Goal: Book appointment/travel/reservation

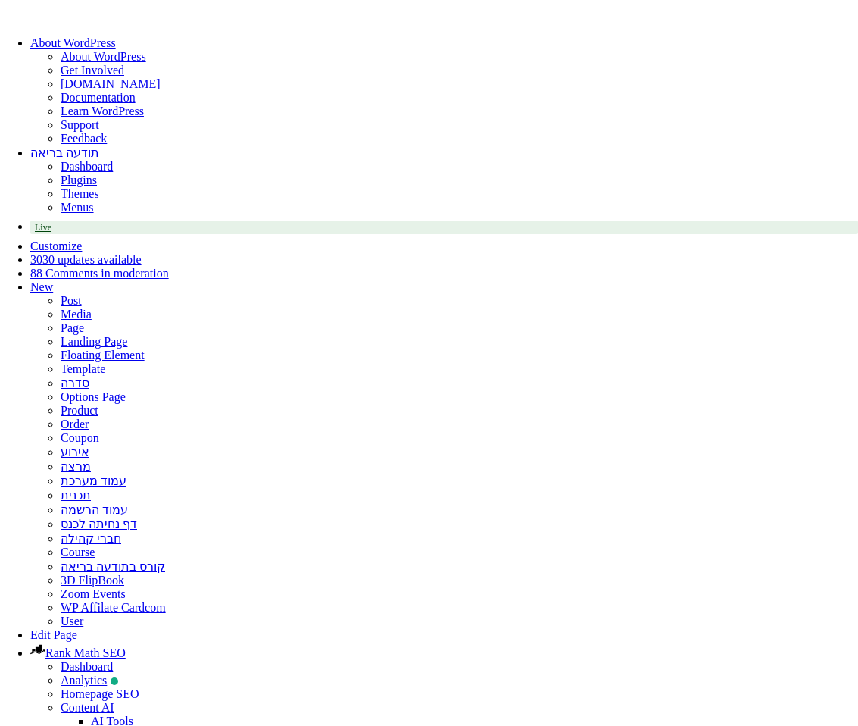
select select
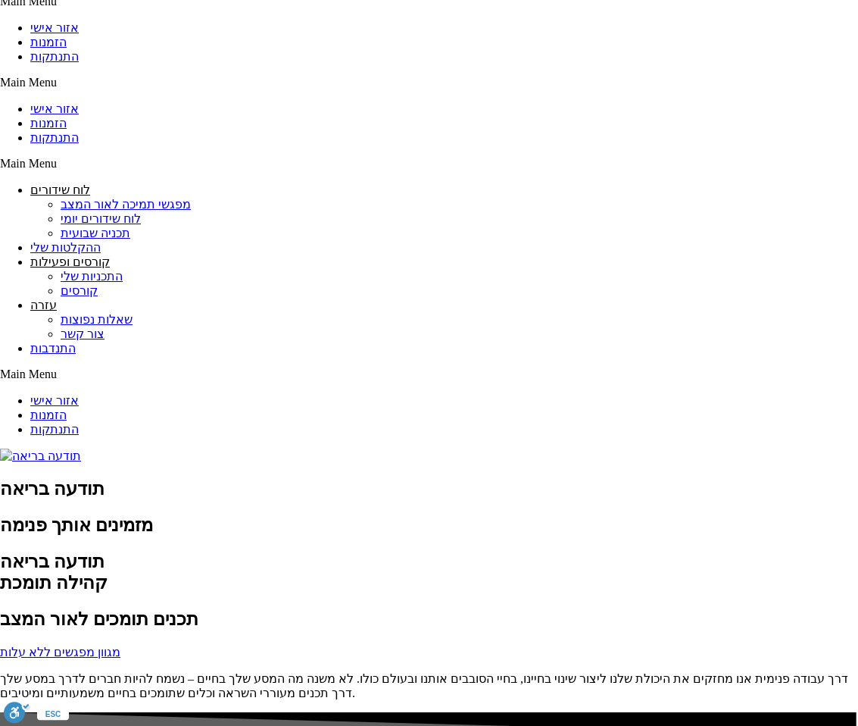
scroll to position [1614, 0]
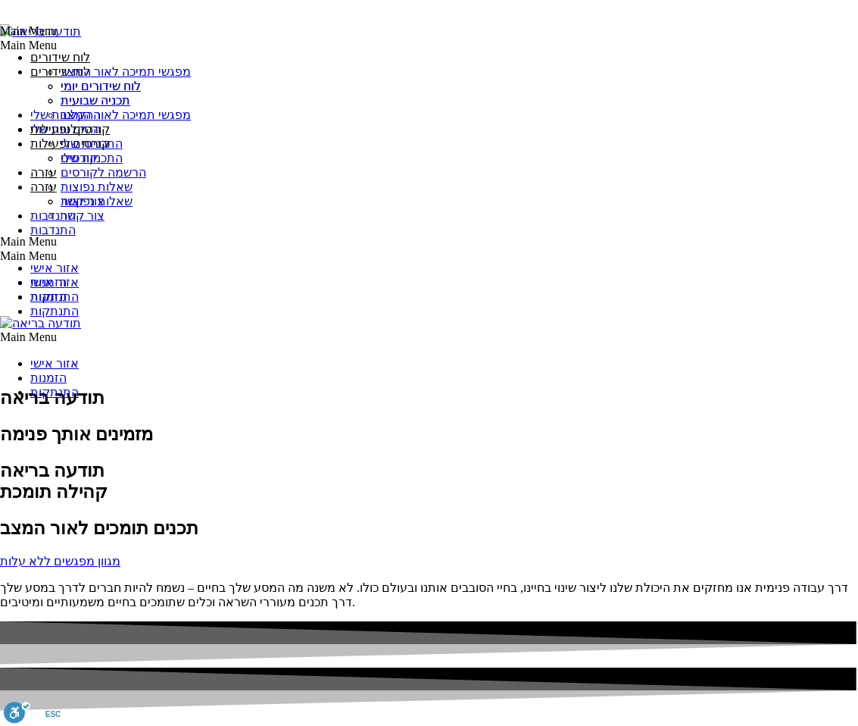
scroll to position [1701, 0]
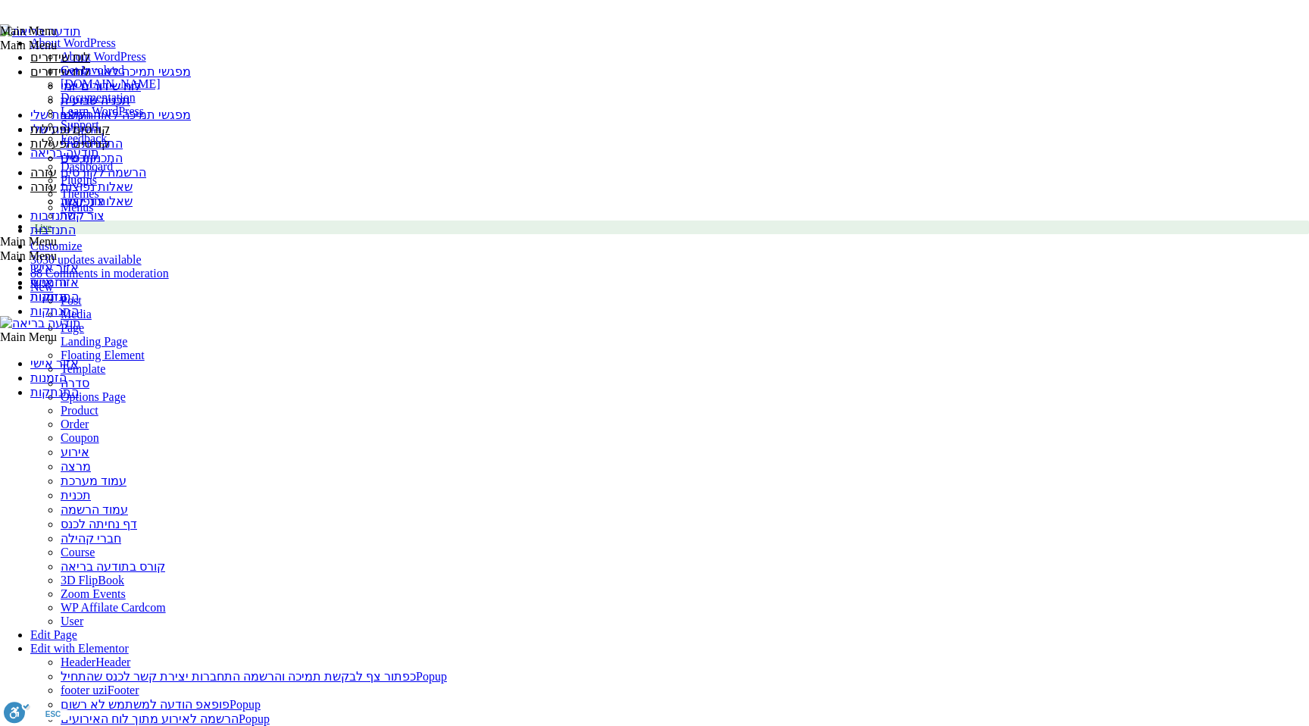
select select
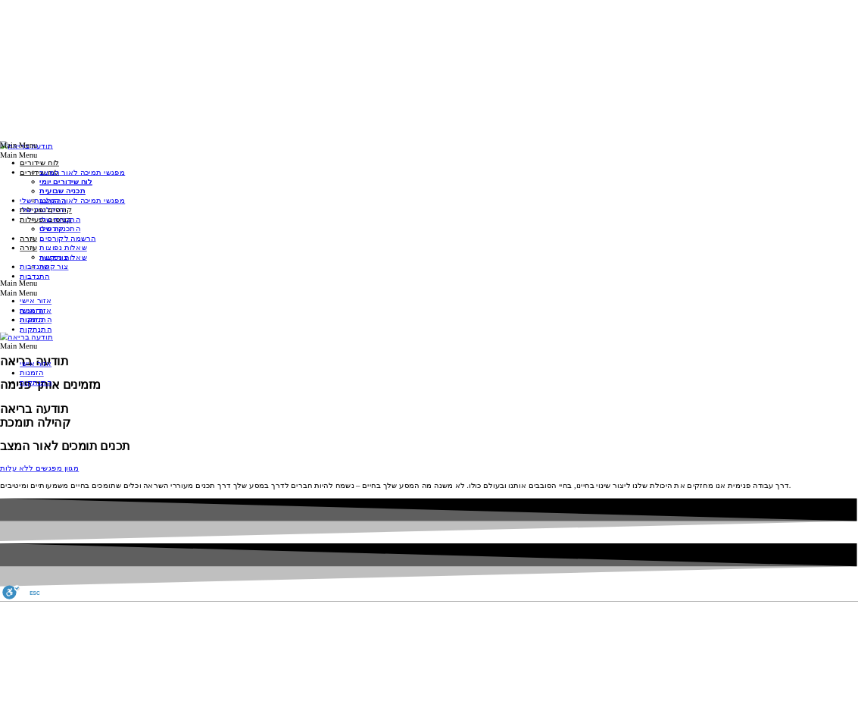
scroll to position [1747, 0]
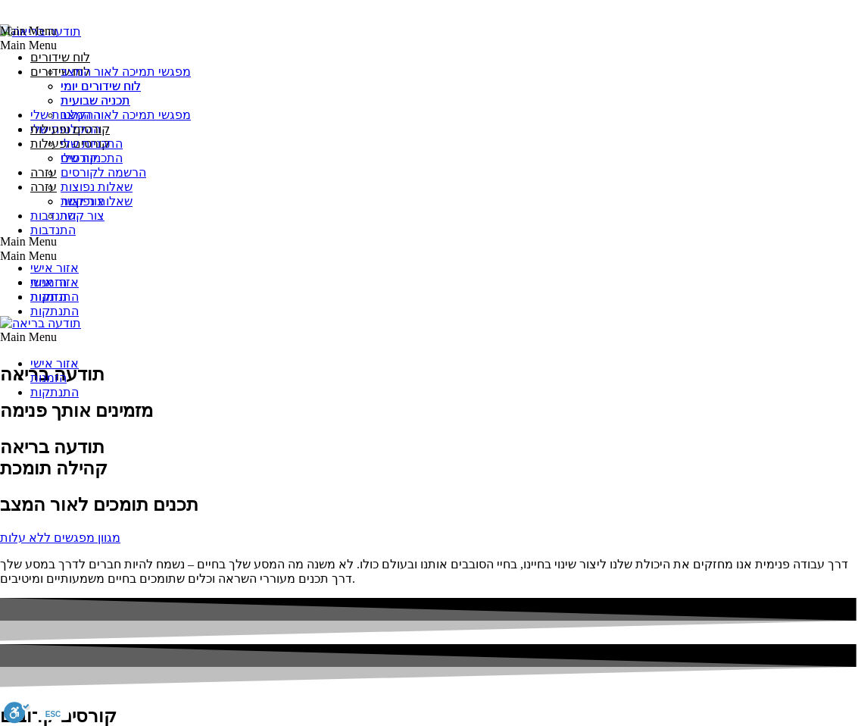
scroll to position [1431, 0]
